Goal: Task Accomplishment & Management: Use online tool/utility

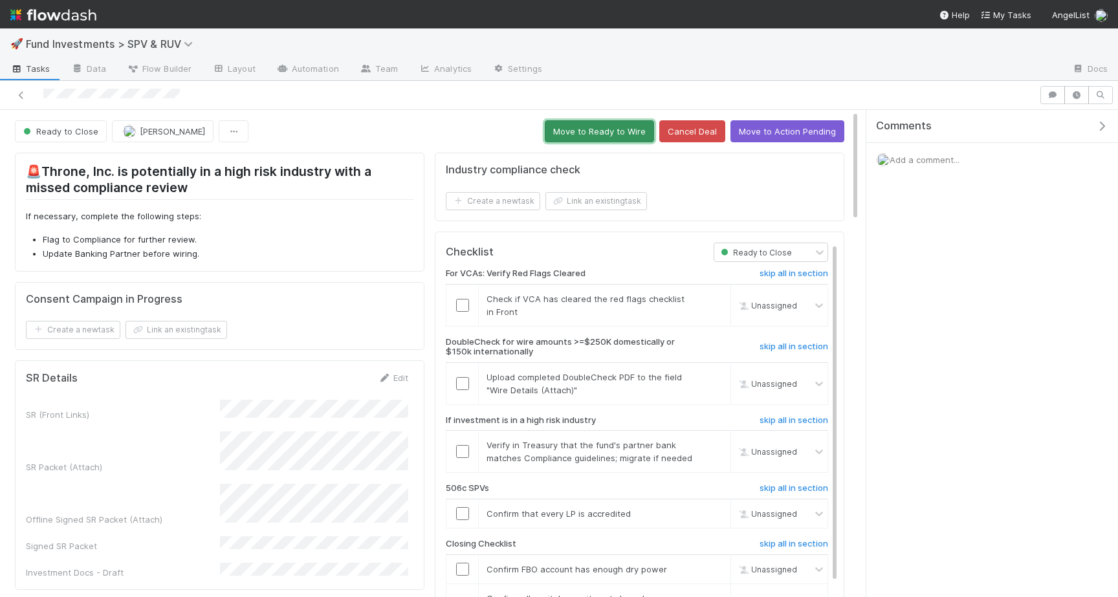
click at [610, 130] on button "Move to Ready to Wire" at bounding box center [599, 131] width 109 height 22
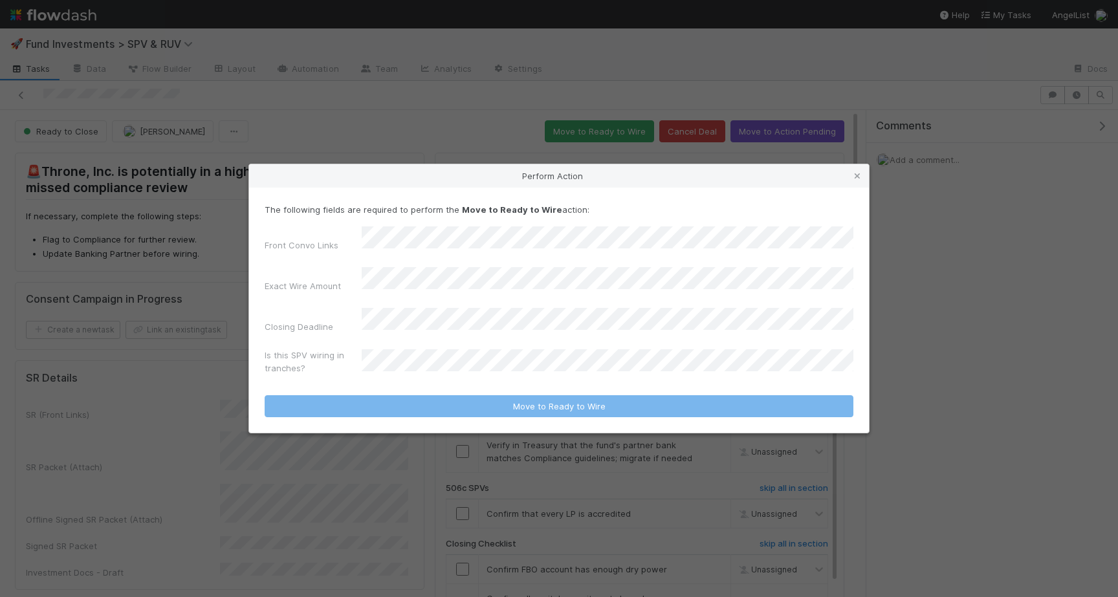
click at [864, 188] on div "Perform Action" at bounding box center [559, 175] width 620 height 23
click at [859, 181] on icon at bounding box center [857, 176] width 13 height 8
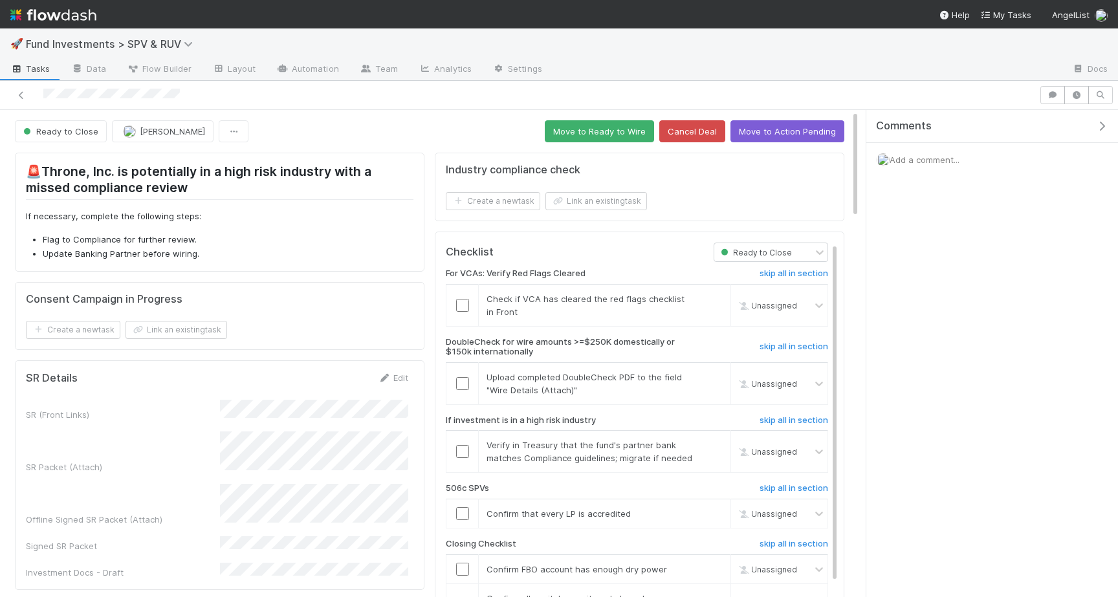
click at [586, 106] on div at bounding box center [559, 95] width 1118 height 29
click at [586, 139] on button "Move to Ready to Wire" at bounding box center [599, 131] width 109 height 22
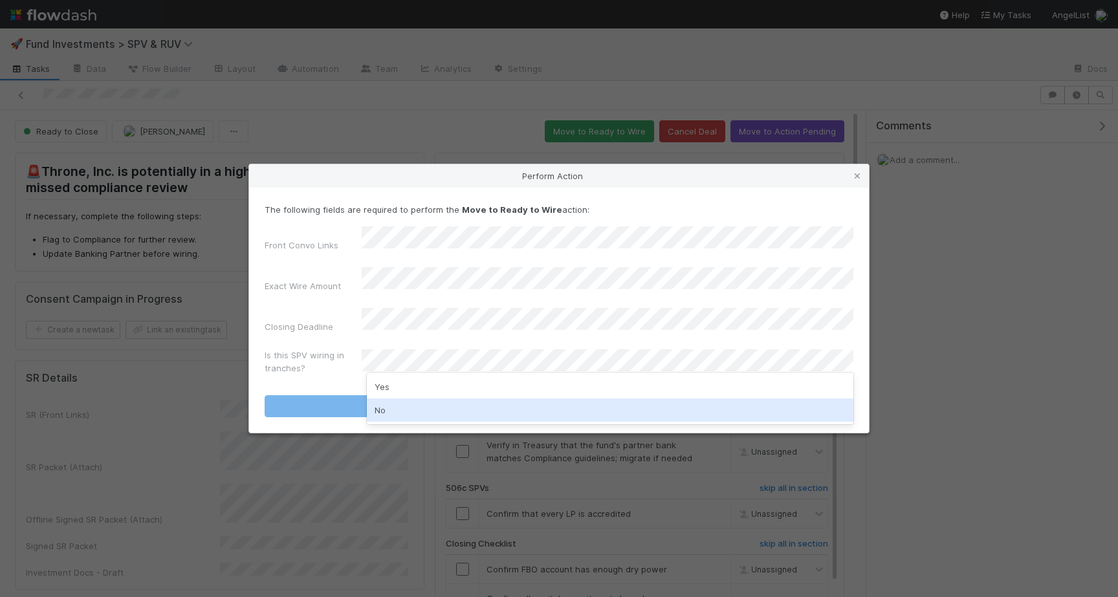
click at [418, 411] on div "No" at bounding box center [610, 410] width 487 height 23
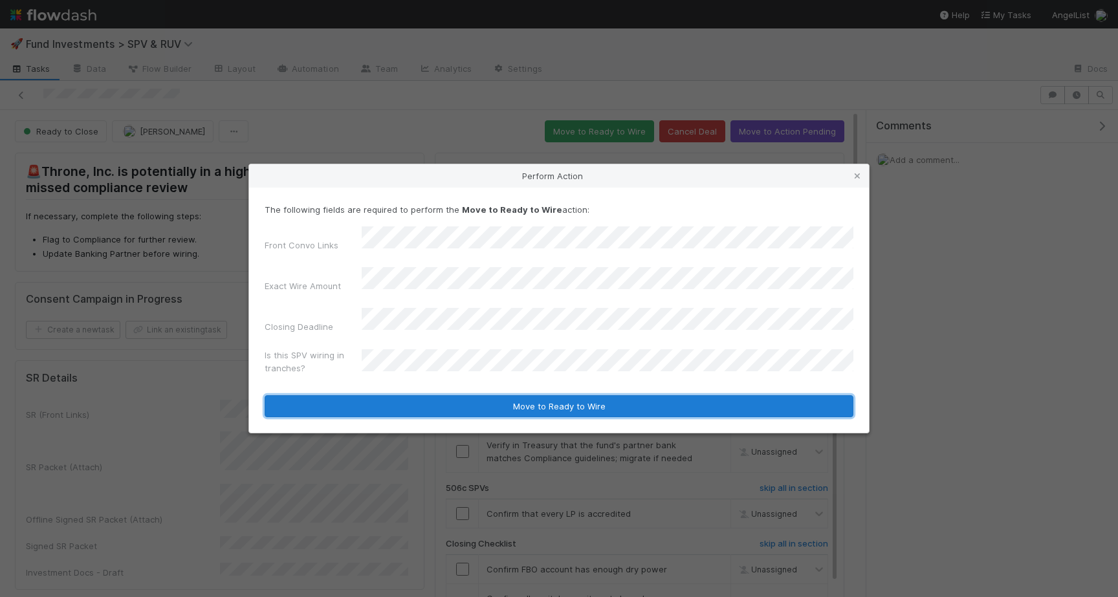
click at [418, 397] on button "Move to Ready to Wire" at bounding box center [559, 406] width 589 height 22
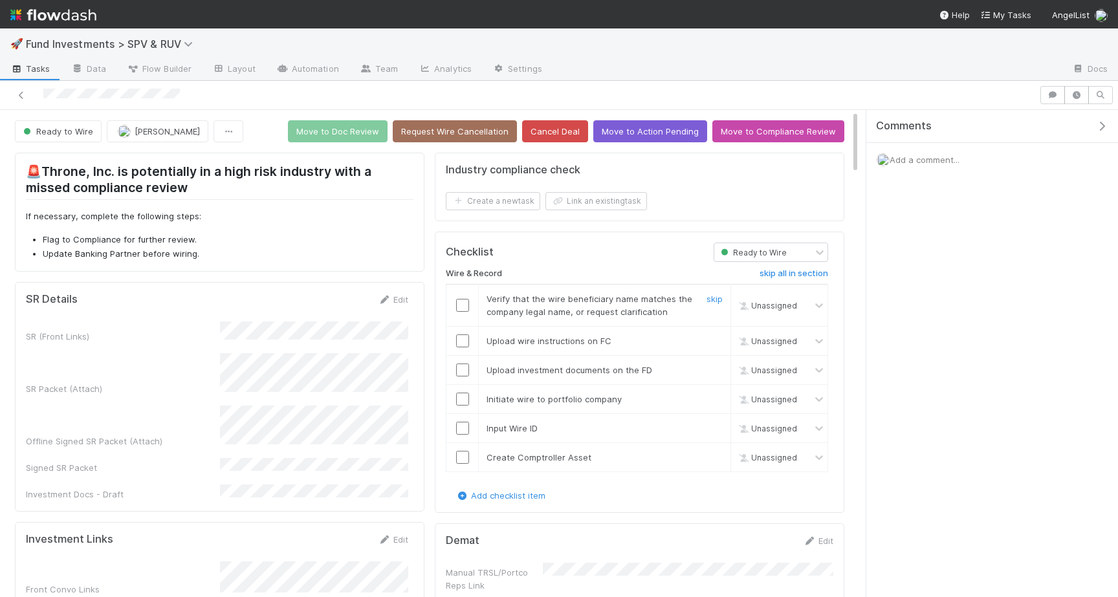
click at [465, 306] on input "checkbox" at bounding box center [462, 305] width 13 height 13
click at [465, 328] on td at bounding box center [463, 340] width 32 height 29
click at [465, 349] on td at bounding box center [463, 340] width 32 height 29
click at [465, 344] on input "checkbox" at bounding box center [462, 341] width 13 height 13
click at [465, 375] on input "checkbox" at bounding box center [462, 370] width 13 height 13
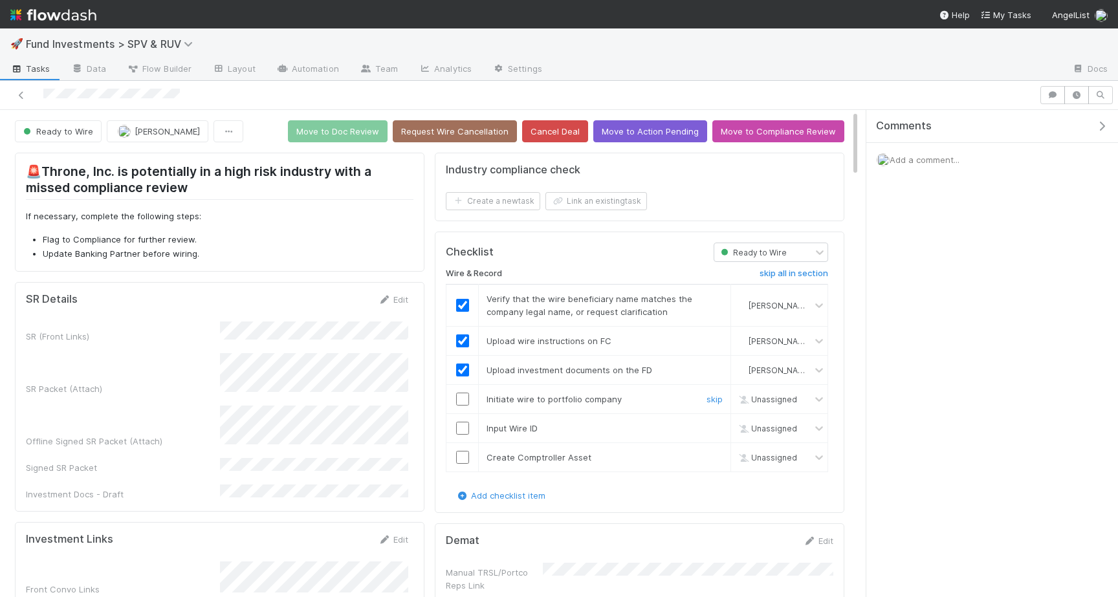
click at [465, 399] on input "checkbox" at bounding box center [462, 399] width 13 height 13
click at [465, 432] on input "checkbox" at bounding box center [462, 428] width 13 height 13
click at [465, 454] on input "checkbox" at bounding box center [462, 457] width 13 height 13
click at [323, 131] on button "Move to Doc Review" at bounding box center [338, 131] width 100 height 22
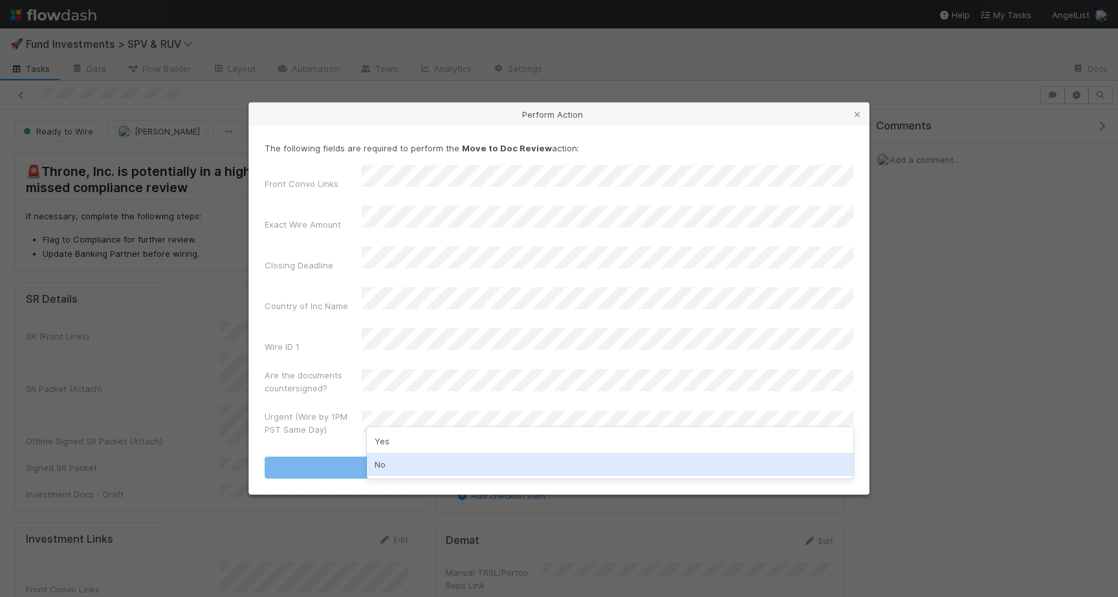
click at [437, 461] on div "No" at bounding box center [610, 464] width 487 height 23
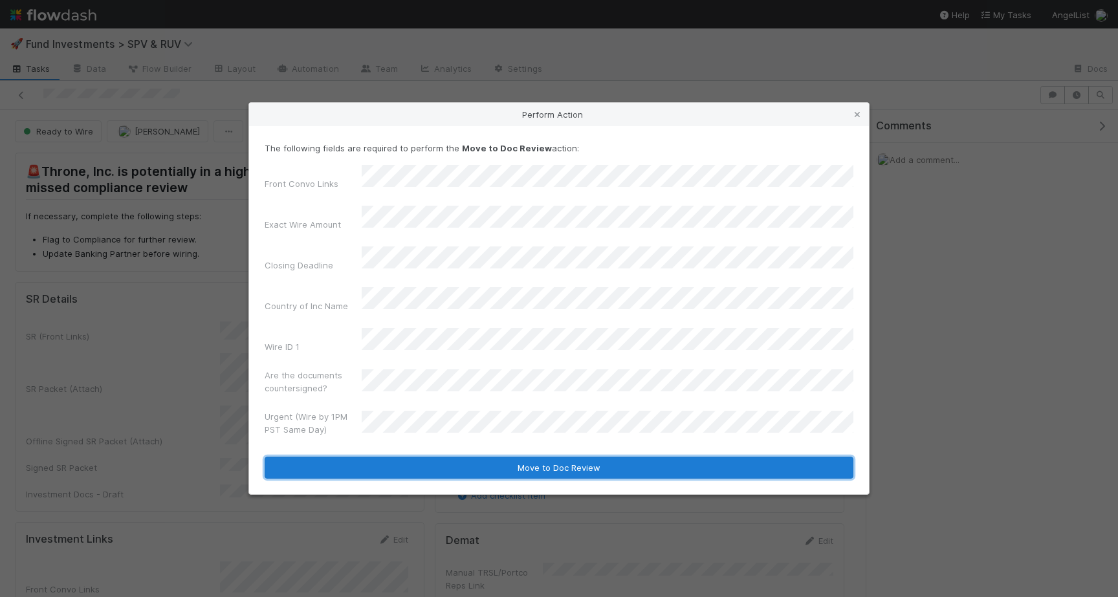
click at [436, 457] on button "Move to Doc Review" at bounding box center [559, 468] width 589 height 22
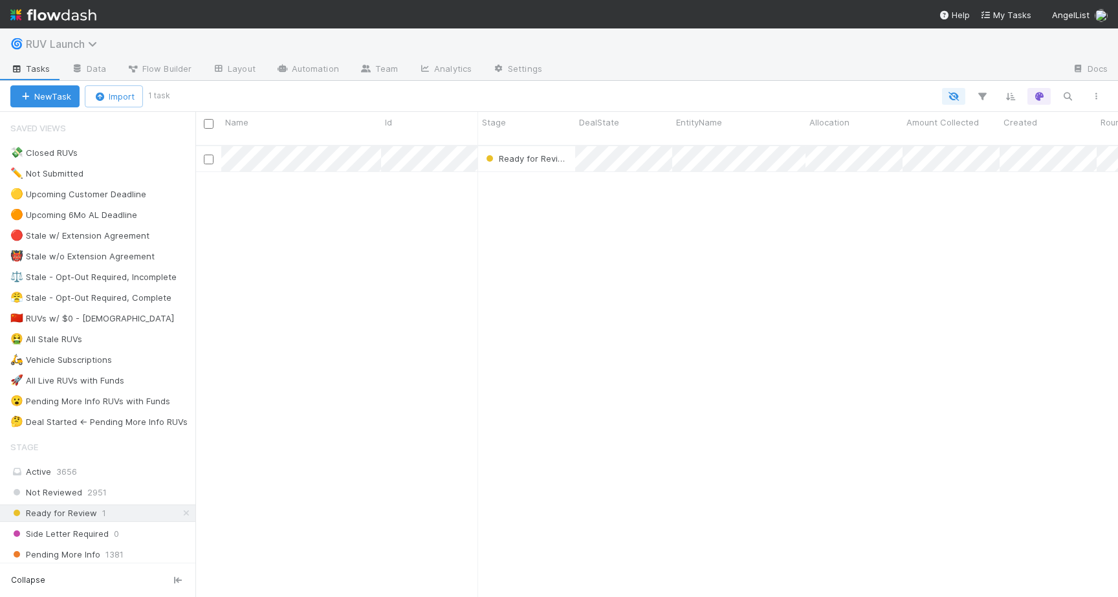
click at [89, 46] on icon at bounding box center [94, 44] width 13 height 10
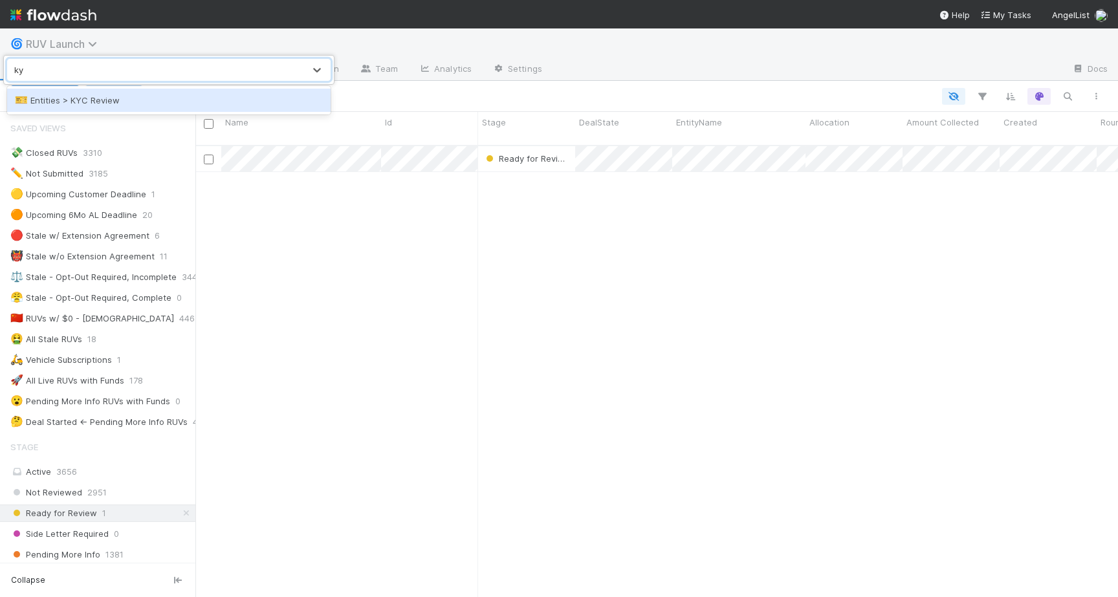
type input "kyc"
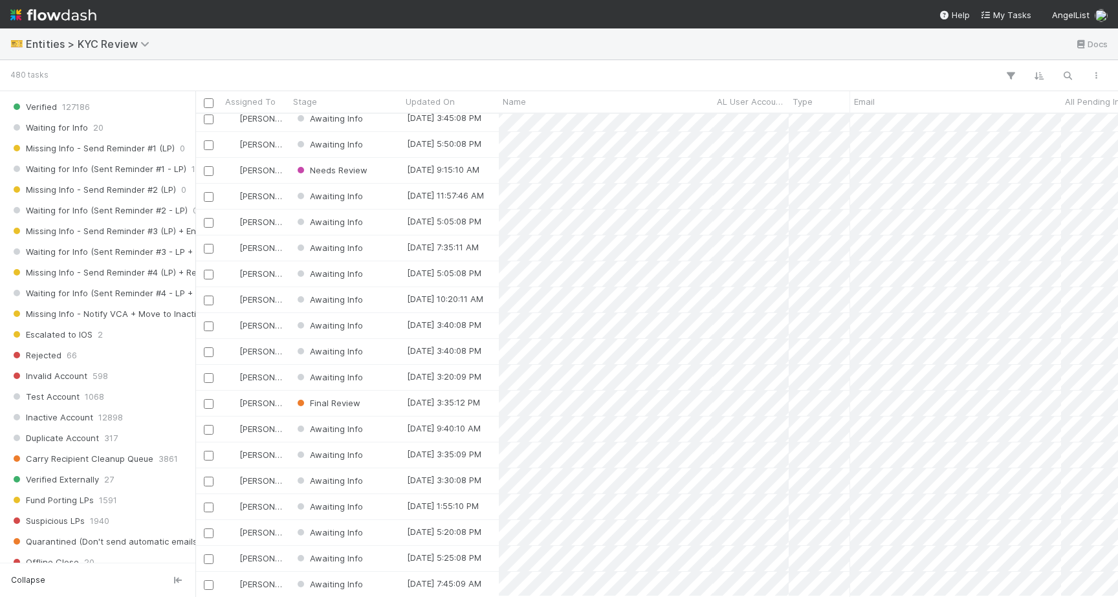
scroll to position [1048, 0]
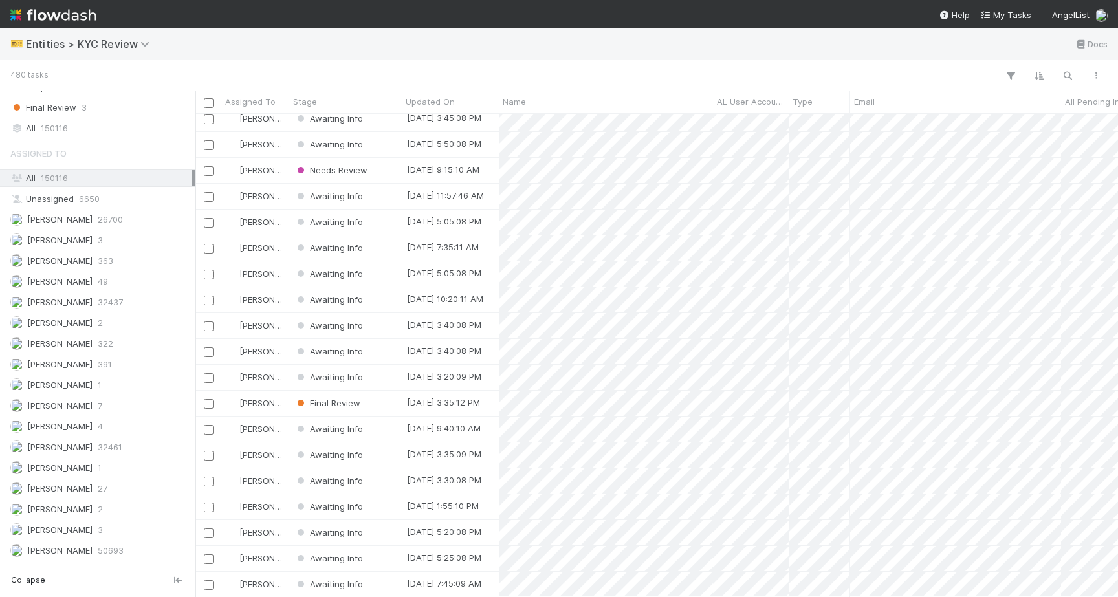
click at [28, 140] on span "Assigned To" at bounding box center [38, 153] width 56 height 26
click at [25, 127] on div "All 150116" at bounding box center [101, 128] width 182 height 16
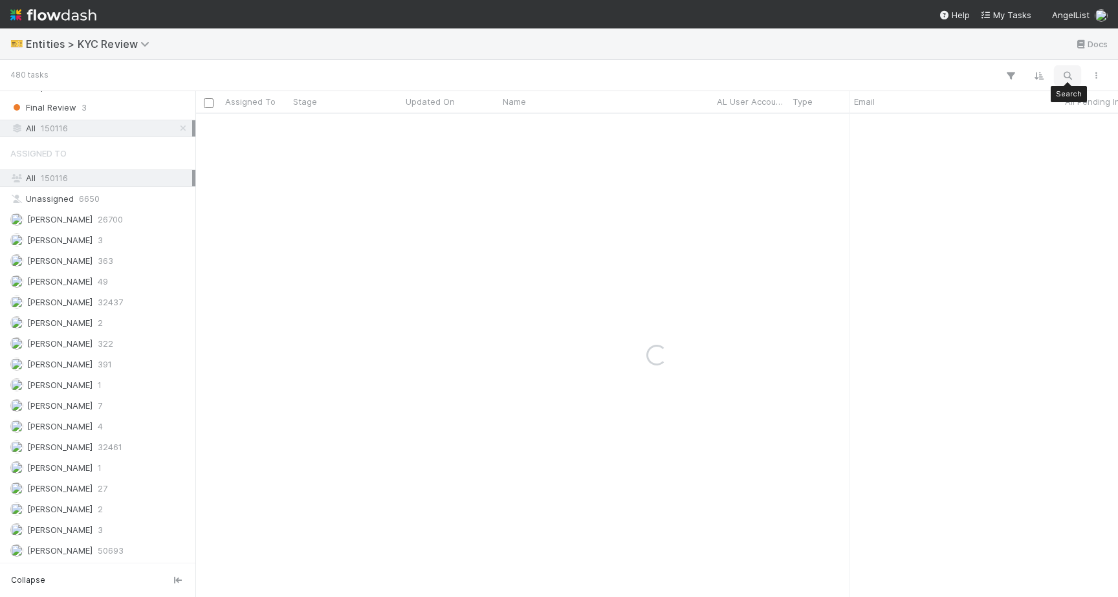
click at [1058, 83] on button "button" at bounding box center [1067, 75] width 23 height 17
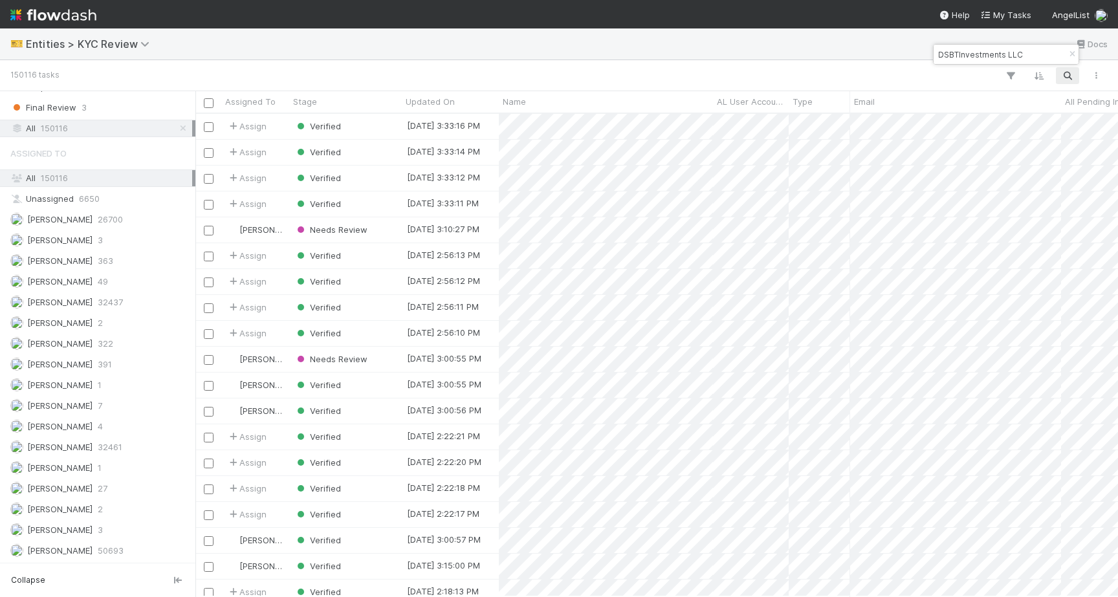
scroll to position [483, 923]
type input "DSBTInvestments LLC"
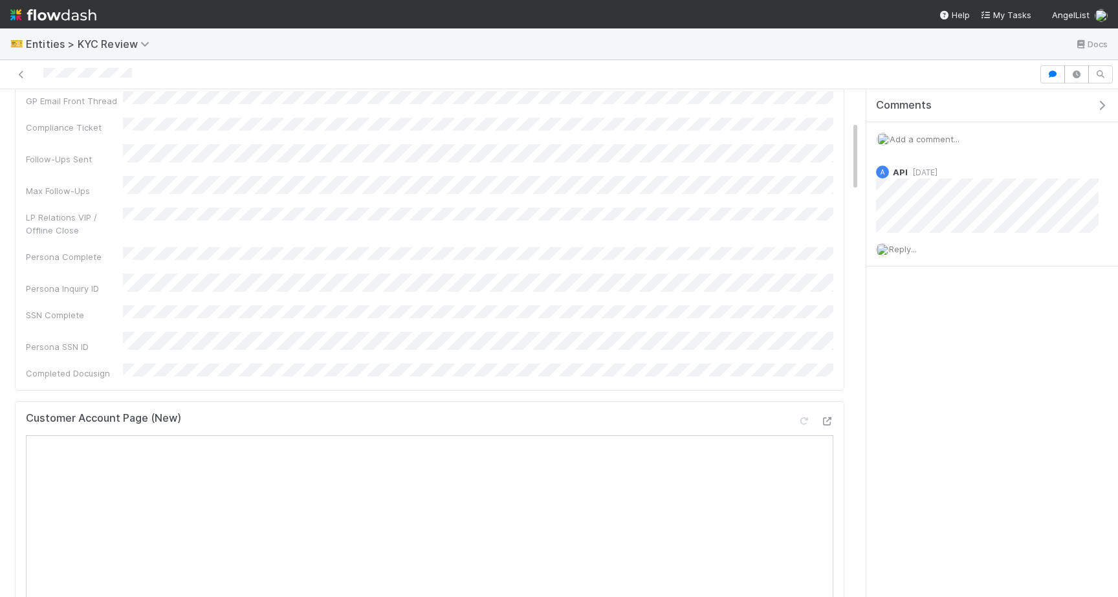
scroll to position [392, 0]
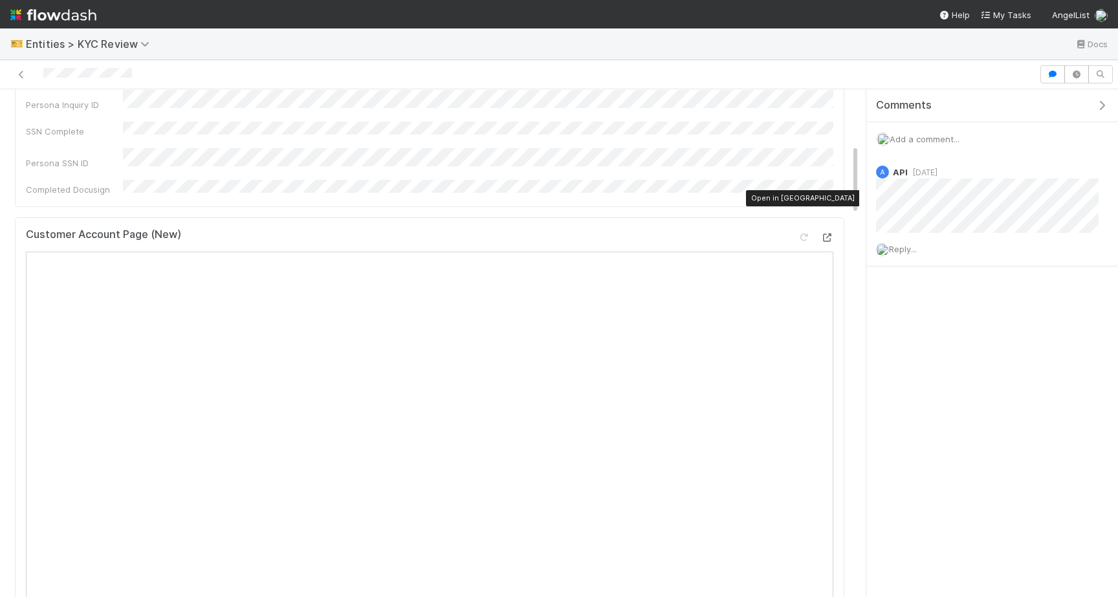
click at [829, 234] on icon at bounding box center [827, 238] width 13 height 8
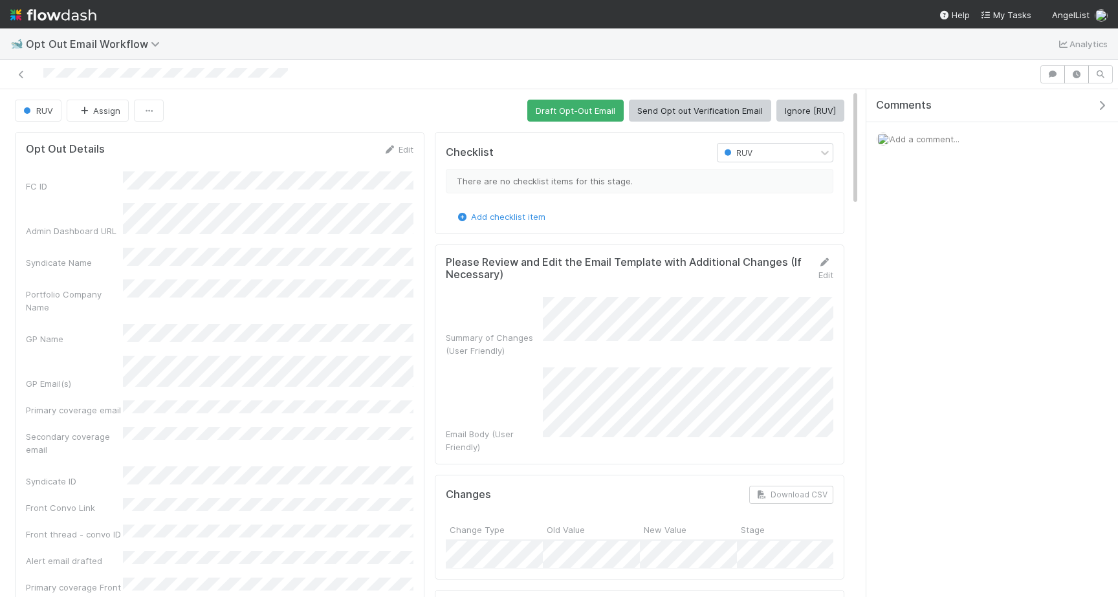
click at [792, 115] on button "Ignore [RUV]" at bounding box center [811, 111] width 68 height 22
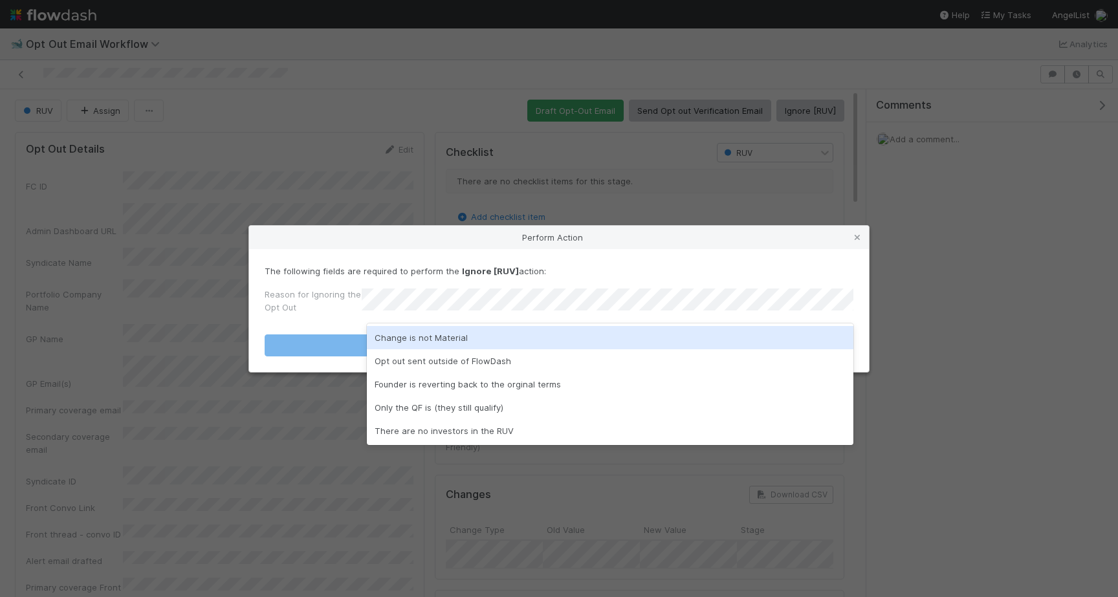
click at [530, 332] on div "Change is not Material" at bounding box center [610, 337] width 487 height 23
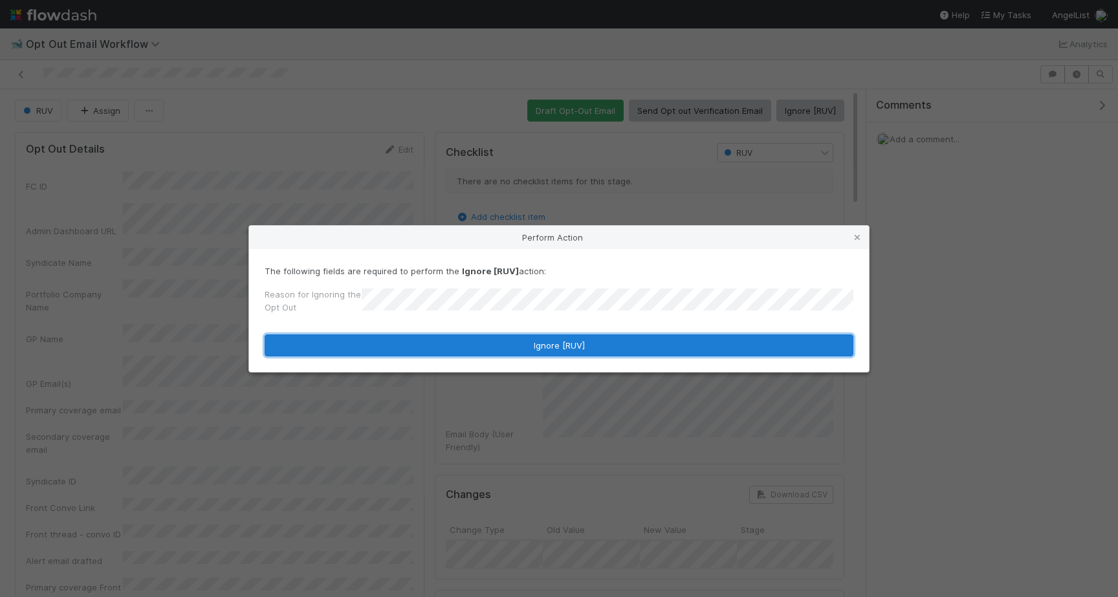
click at [530, 337] on button "Ignore [RUV]" at bounding box center [559, 346] width 589 height 22
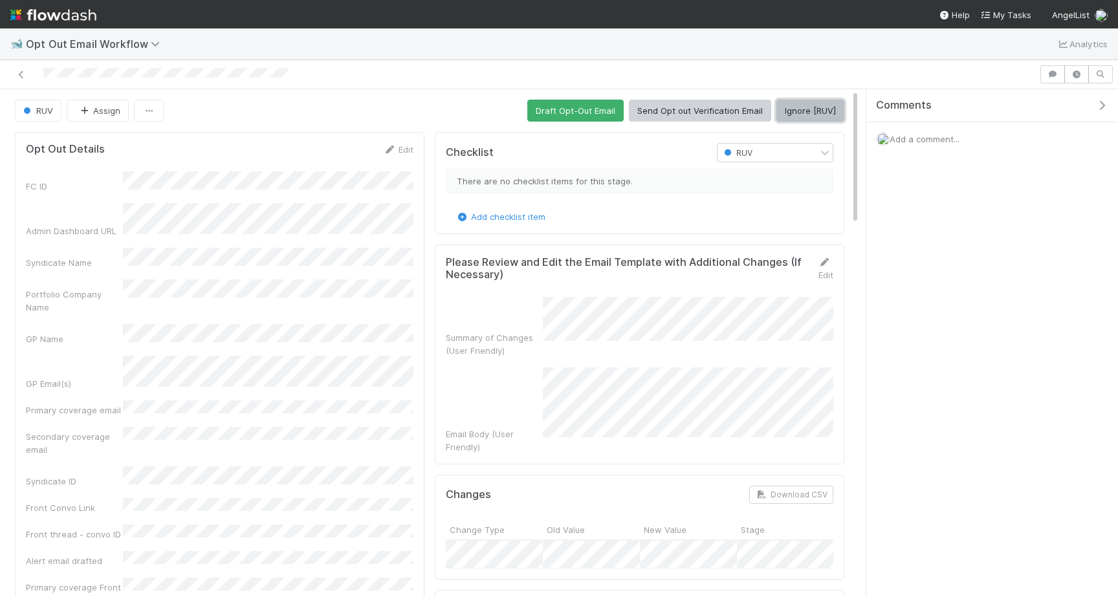
click at [805, 113] on button "Ignore [RUV]" at bounding box center [811, 111] width 68 height 22
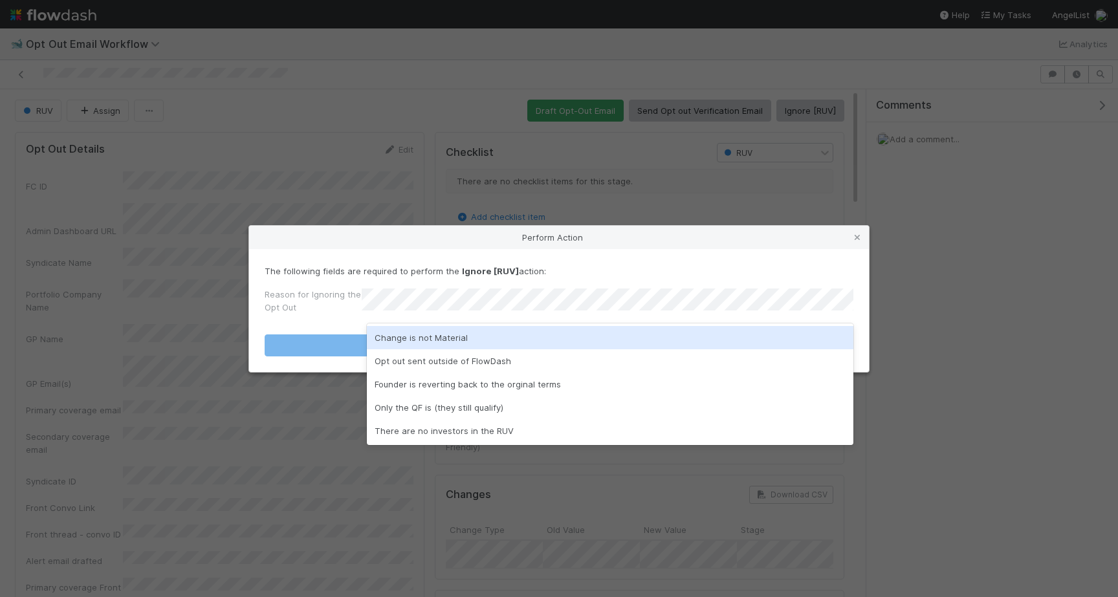
click at [480, 344] on div "Change is not Material" at bounding box center [610, 337] width 487 height 23
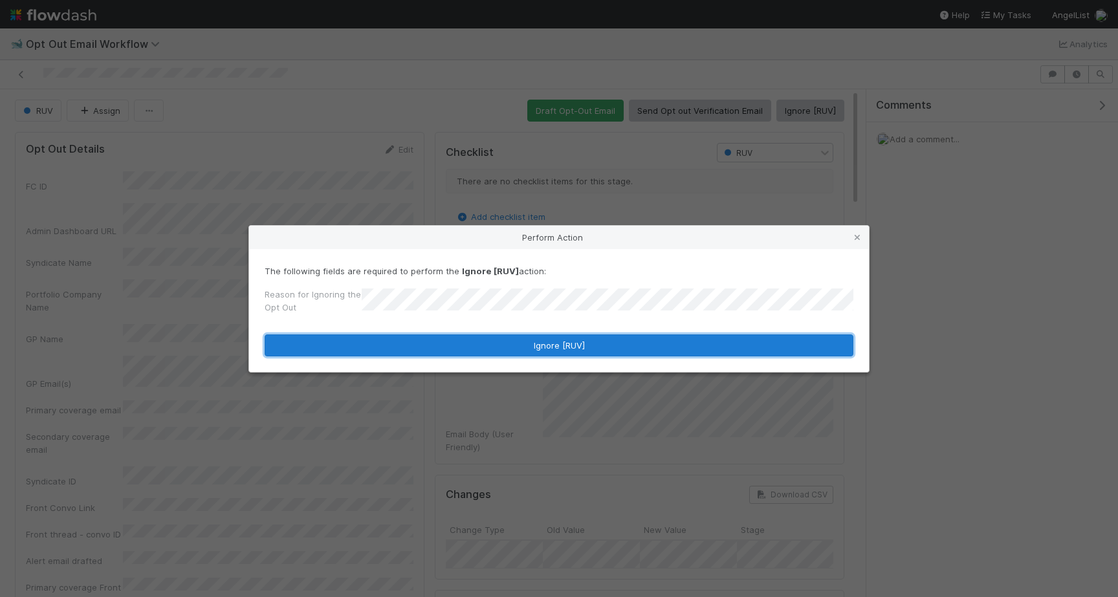
click at [480, 344] on button "Ignore [RUV]" at bounding box center [559, 346] width 589 height 22
